Goal: Find contact information: Find contact information

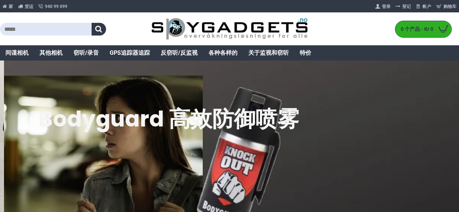
click at [34, 29] on input "text" at bounding box center [46, 29] width 92 height 13
type input "*****"
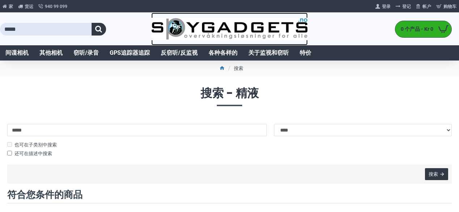
click at [228, 32] on img at bounding box center [229, 29] width 156 height 22
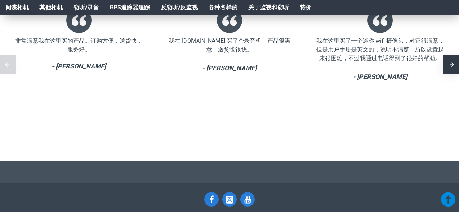
scroll to position [1449, 0]
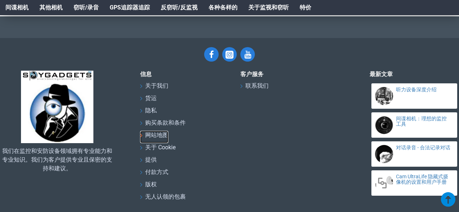
click at [161, 133] on font "网站地图" at bounding box center [156, 134] width 23 height 7
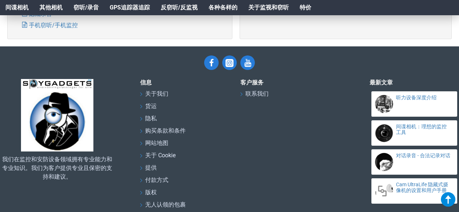
scroll to position [469, 0]
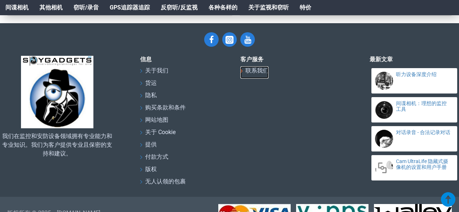
click at [248, 67] on font "联系我们" at bounding box center [257, 70] width 23 height 7
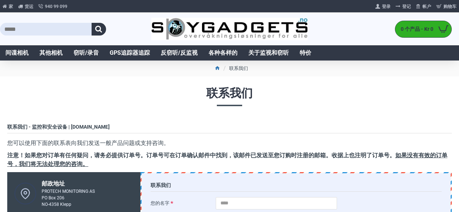
click at [234, 65] on li "联系我们" at bounding box center [235, 68] width 26 height 9
